Goal: Obtain resource: Download file/media

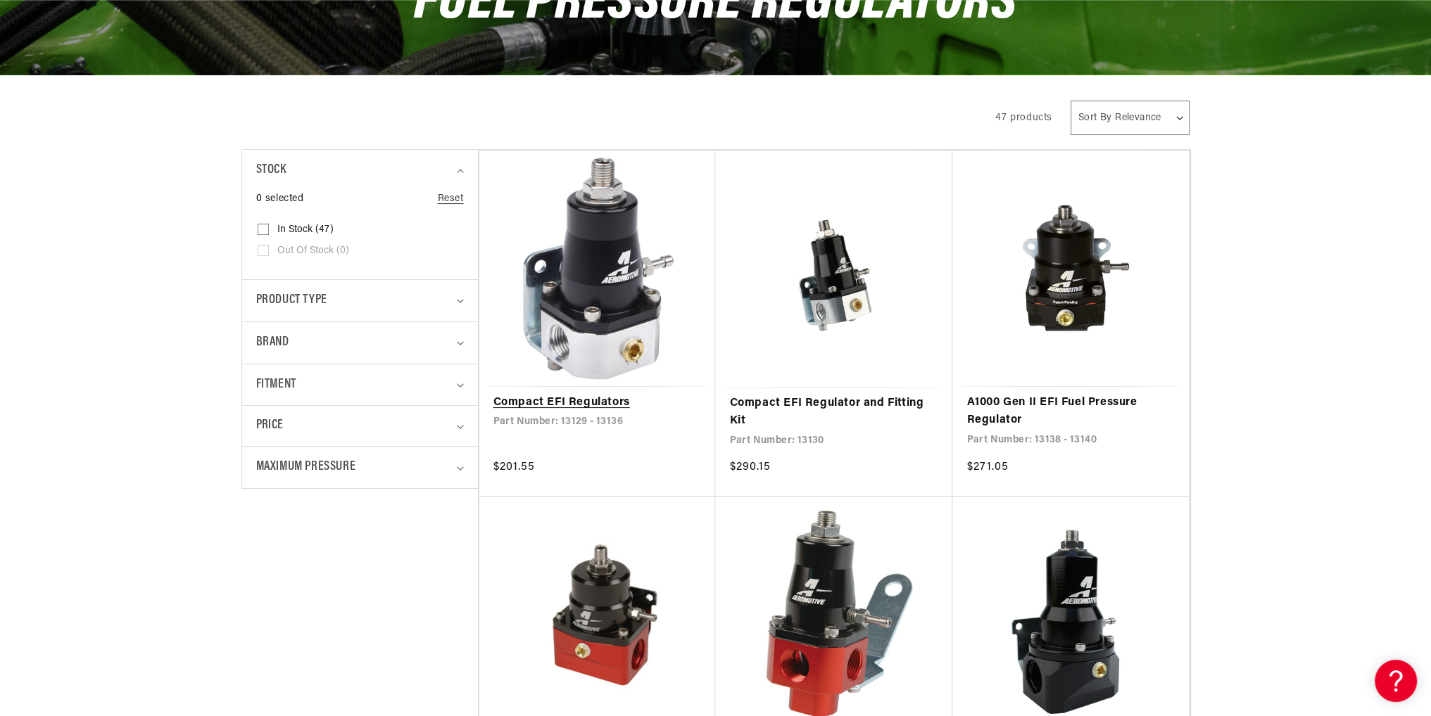
scroll to position [0, 892]
click at [585, 394] on link "Compact EFI Regulators" at bounding box center [597, 403] width 208 height 18
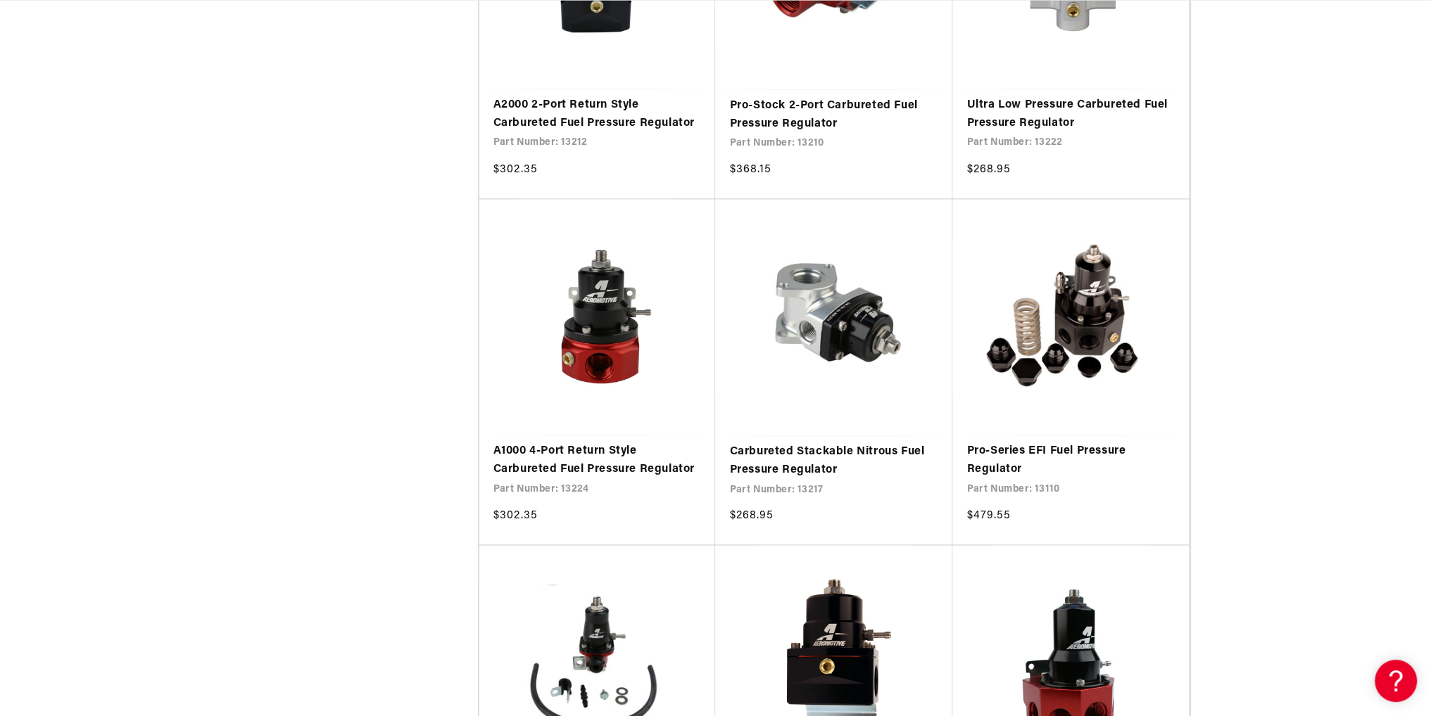
scroll to position [0, 1785]
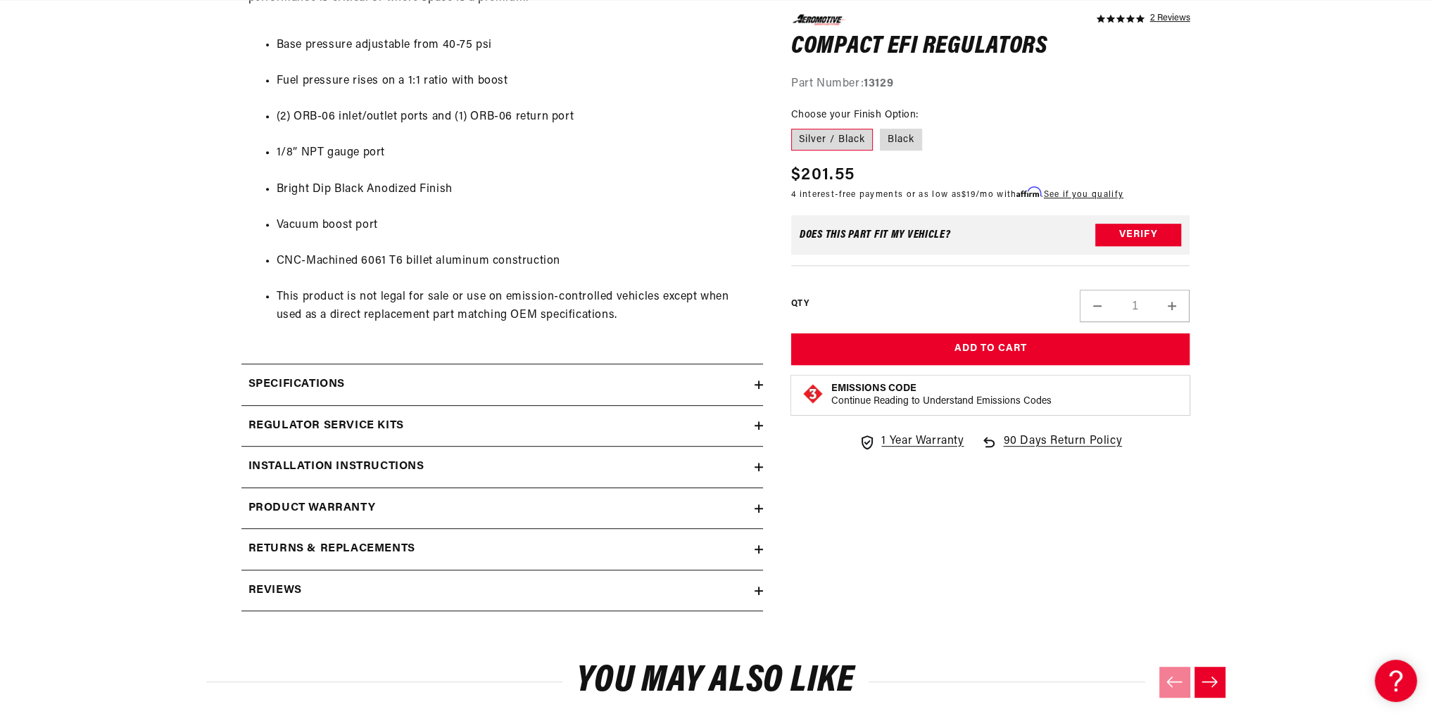
scroll to position [844, 0]
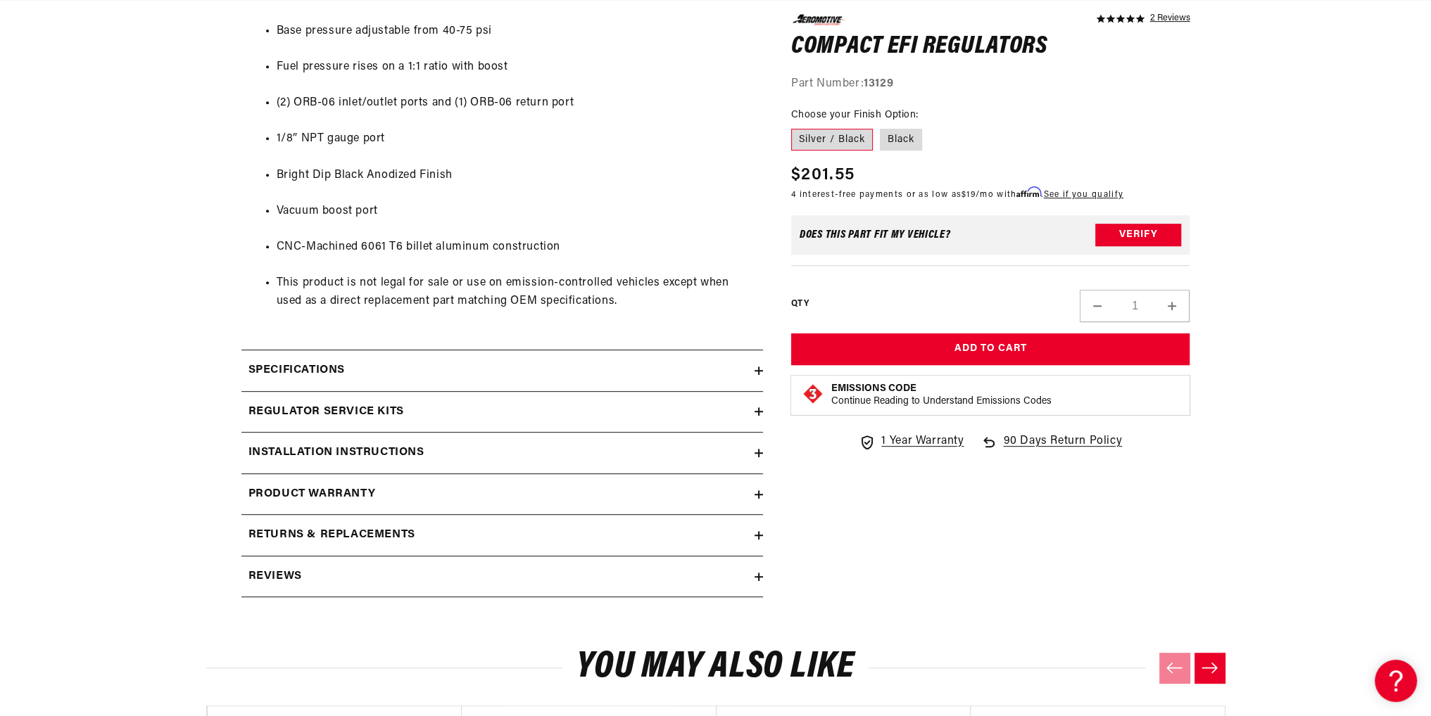
click at [363, 450] on h2 "Installation Instructions" at bounding box center [336, 453] width 176 height 18
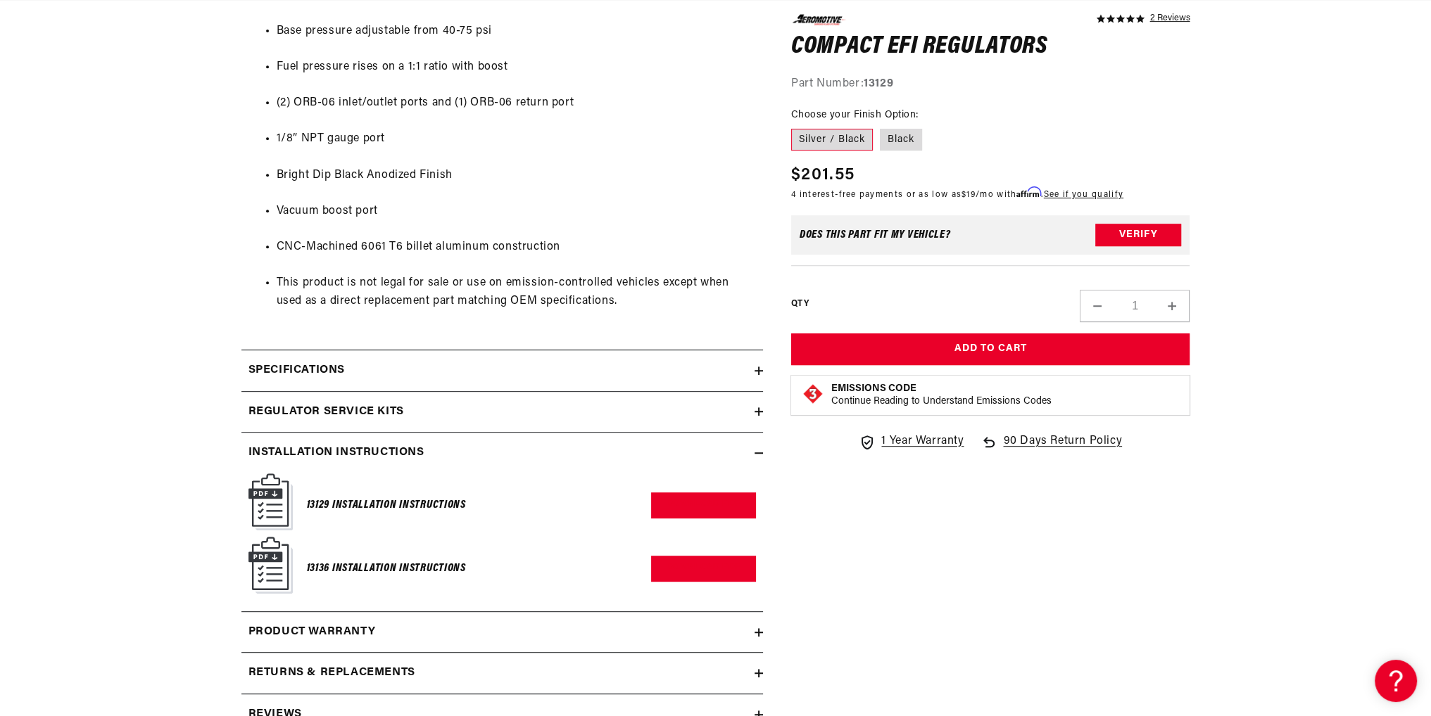
click at [360, 496] on h6 "13129 Installation Instructions" at bounding box center [386, 505] width 159 height 19
click at [362, 502] on h6 "13129 Installation Instructions" at bounding box center [386, 505] width 159 height 19
click at [696, 510] on link "Download PDF" at bounding box center [703, 506] width 105 height 26
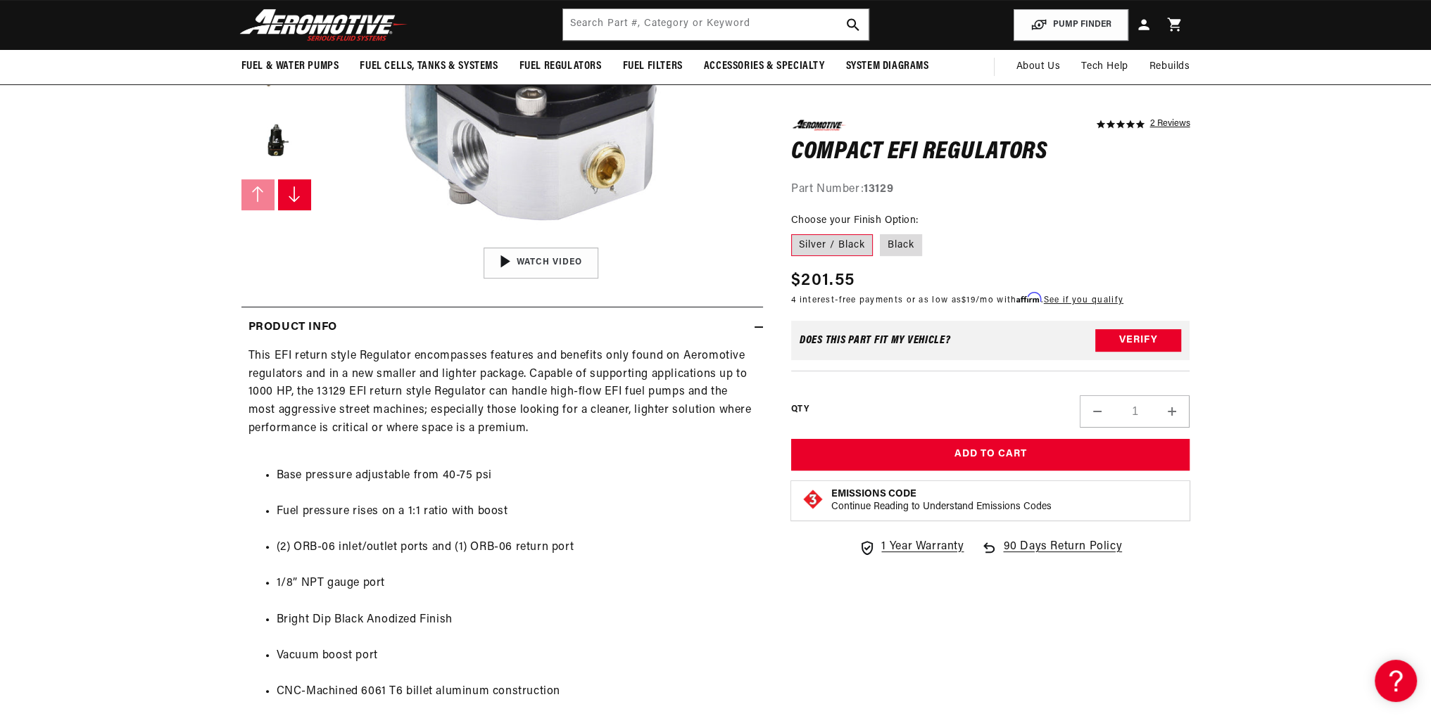
scroll to position [281, 0]
